Goal: Task Accomplishment & Management: Manage account settings

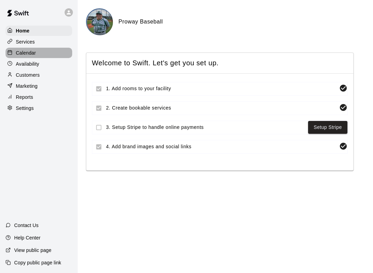
click at [33, 53] on p "Calendar" at bounding box center [26, 52] width 20 height 7
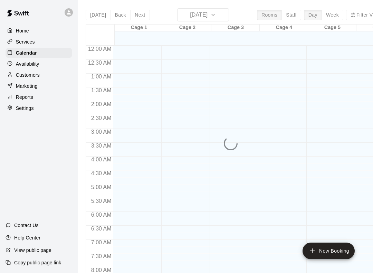
scroll to position [401, 0]
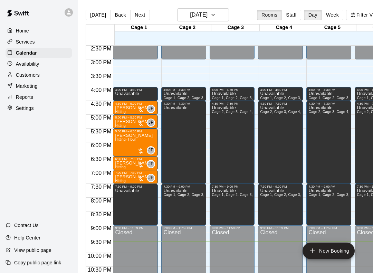
click at [142, 12] on button "Next" at bounding box center [139, 15] width 19 height 10
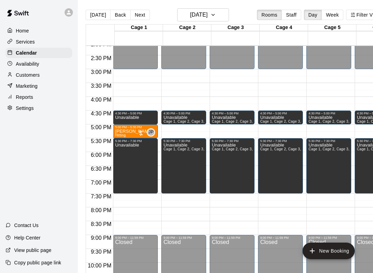
scroll to position [392, 0]
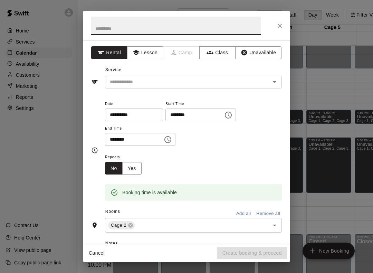
click at [263, 54] on button "Unavailable" at bounding box center [258, 52] width 46 height 13
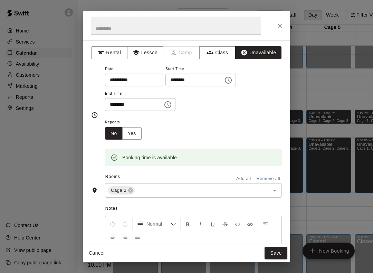
click at [246, 183] on div "Cage 2 ​" at bounding box center [193, 190] width 177 height 14
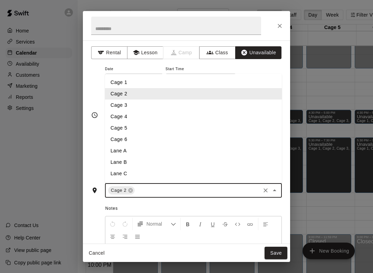
scroll to position [0, 11]
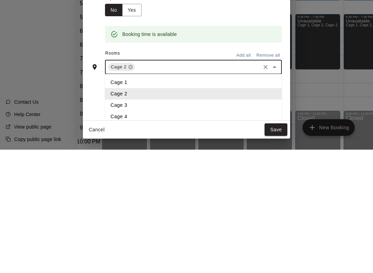
click at [245, 173] on button "Add all" at bounding box center [243, 178] width 22 height 11
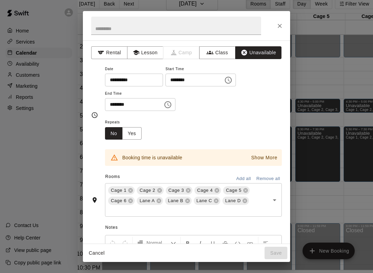
click at [130, 191] on icon at bounding box center [130, 190] width 4 height 4
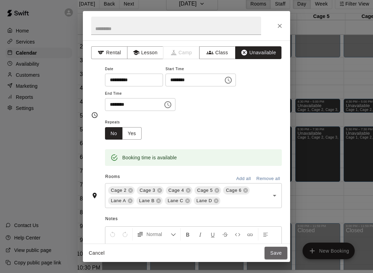
click at [279, 251] on button "Save" at bounding box center [275, 252] width 23 height 13
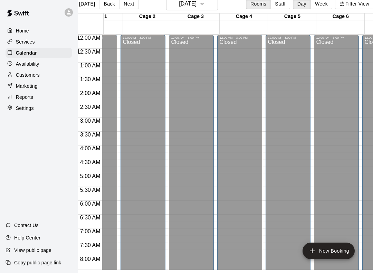
scroll to position [0, 30]
click at [33, 57] on div "Calendar" at bounding box center [39, 53] width 67 height 10
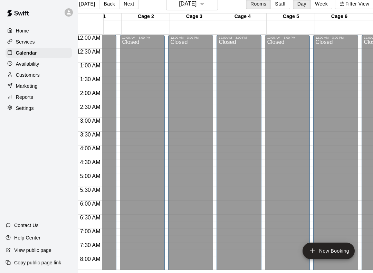
scroll to position [0, 0]
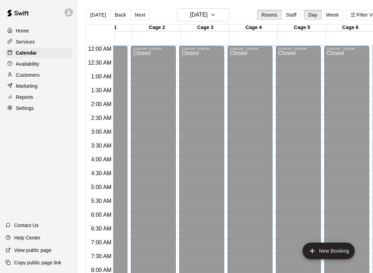
click at [139, 13] on button "Next" at bounding box center [139, 15] width 19 height 10
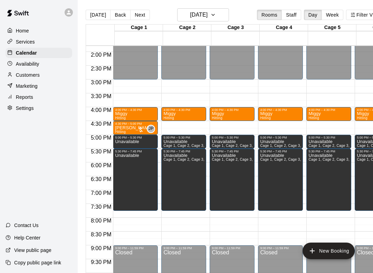
scroll to position [387, 0]
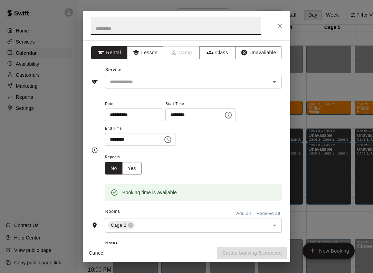
click at [266, 56] on button "Unavailable" at bounding box center [258, 52] width 46 height 13
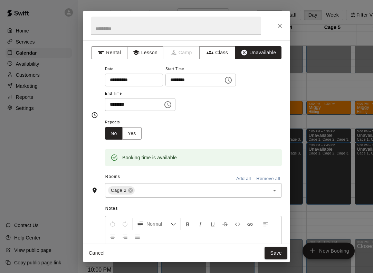
click at [244, 173] on button "Add all" at bounding box center [243, 178] width 22 height 11
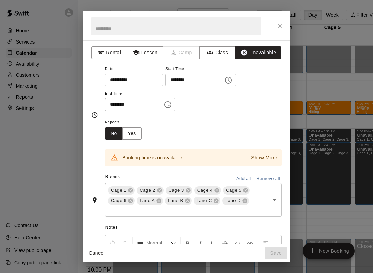
click at [23, 158] on div "**********" at bounding box center [186, 136] width 373 height 273
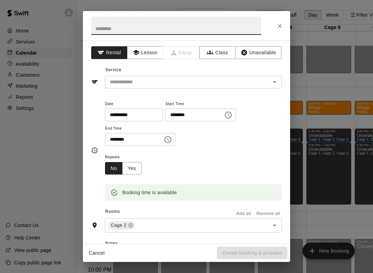
click at [264, 55] on button "Unavailable" at bounding box center [258, 52] width 46 height 13
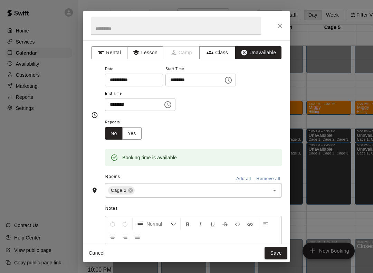
click at [245, 175] on button "Add all" at bounding box center [243, 178] width 22 height 11
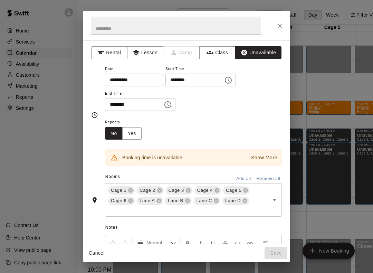
click at [129, 187] on icon at bounding box center [131, 190] width 6 height 6
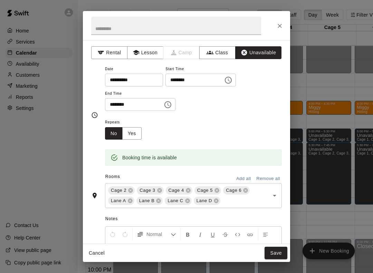
click at [278, 253] on button "Save" at bounding box center [275, 252] width 23 height 13
